Goal: Check status

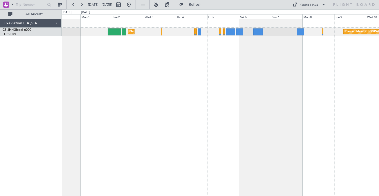
click at [181, 62] on div "Planned Maint [GEOGRAPHIC_DATA] ([GEOGRAPHIC_DATA]) Planned Maint [GEOGRAPHIC_D…" at bounding box center [220, 107] width 317 height 177
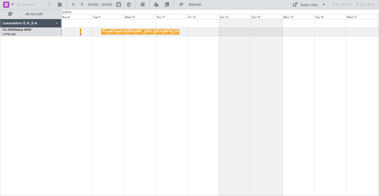
click at [81, 54] on div "Planned Maint [GEOGRAPHIC_DATA] ([GEOGRAPHIC_DATA])" at bounding box center [220, 107] width 317 height 177
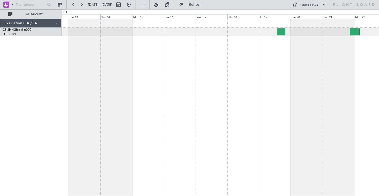
click at [145, 49] on div "Planned Maint [GEOGRAPHIC_DATA] ([GEOGRAPHIC_DATA])" at bounding box center [220, 107] width 317 height 177
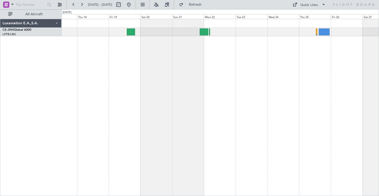
click at [197, 73] on div at bounding box center [220, 107] width 317 height 177
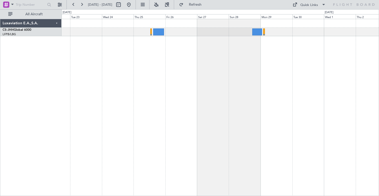
click at [172, 52] on div at bounding box center [220, 107] width 317 height 177
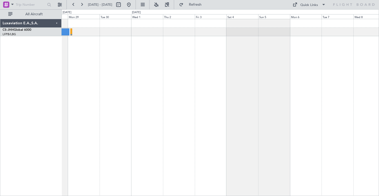
click at [110, 70] on div at bounding box center [220, 107] width 317 height 177
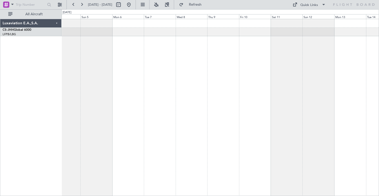
click at [131, 65] on div at bounding box center [220, 107] width 317 height 177
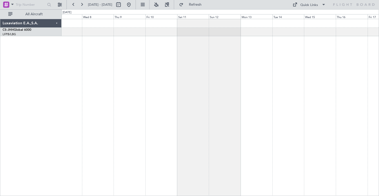
click at [126, 78] on div at bounding box center [220, 107] width 317 height 177
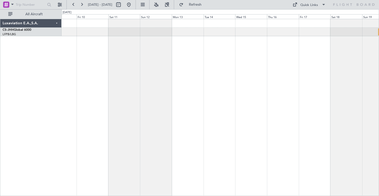
click at [176, 64] on div at bounding box center [220, 107] width 317 height 177
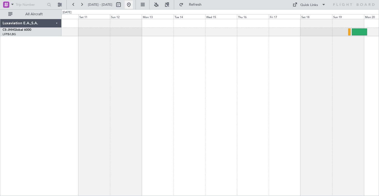
click at [133, 7] on button at bounding box center [129, 5] width 8 height 8
